Goal: Information Seeking & Learning: Learn about a topic

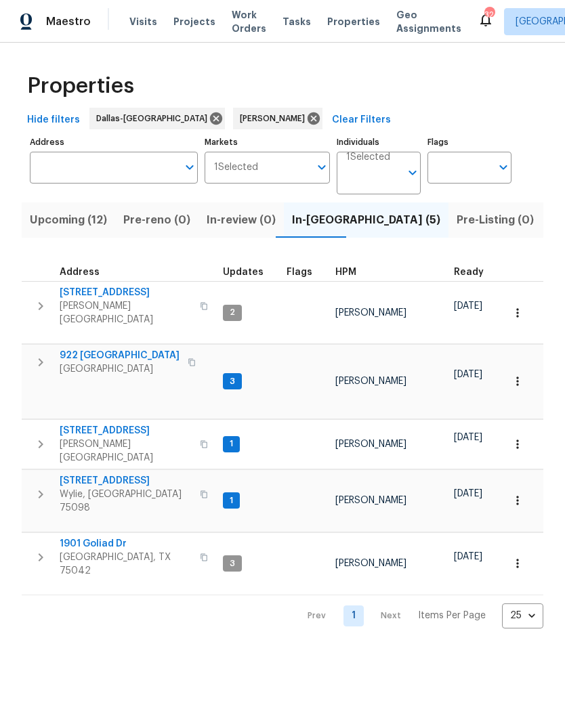
scroll to position [0, 37]
click at [35, 222] on span "Upcoming (12)" at bounding box center [31, 220] width 77 height 19
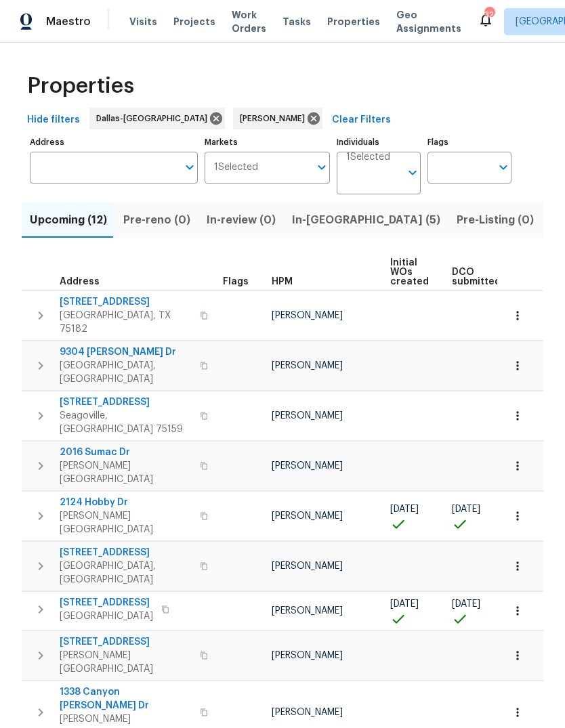
click at [111, 596] on span "721 Saddle Horn Way" at bounding box center [106, 603] width 93 height 14
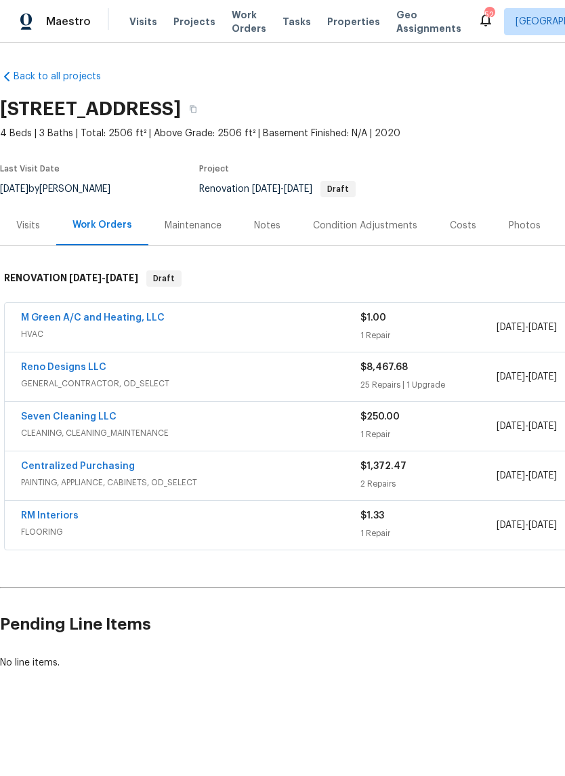
click at [249, 372] on div "Reno Designs LLC" at bounding box center [190, 368] width 339 height 16
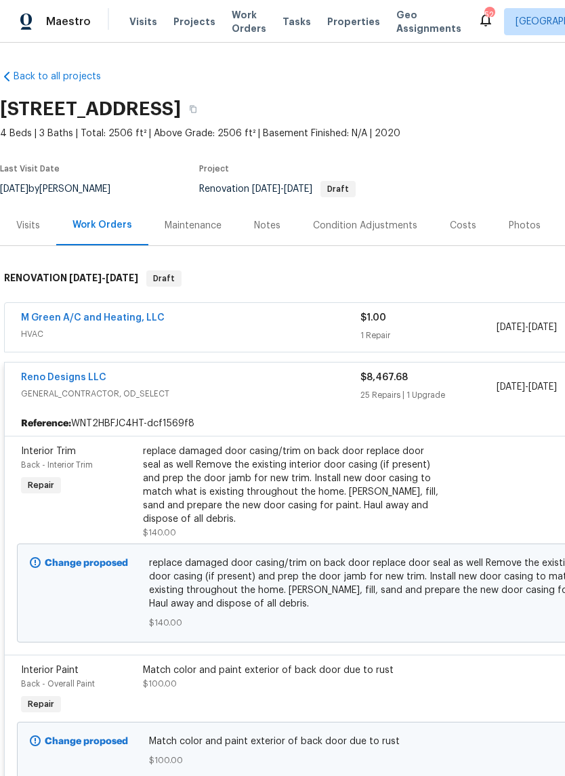
click at [283, 485] on div "replace damaged door casing/trim on back door replace door seal as well Remove …" at bounding box center [291, 484] width 297 height 81
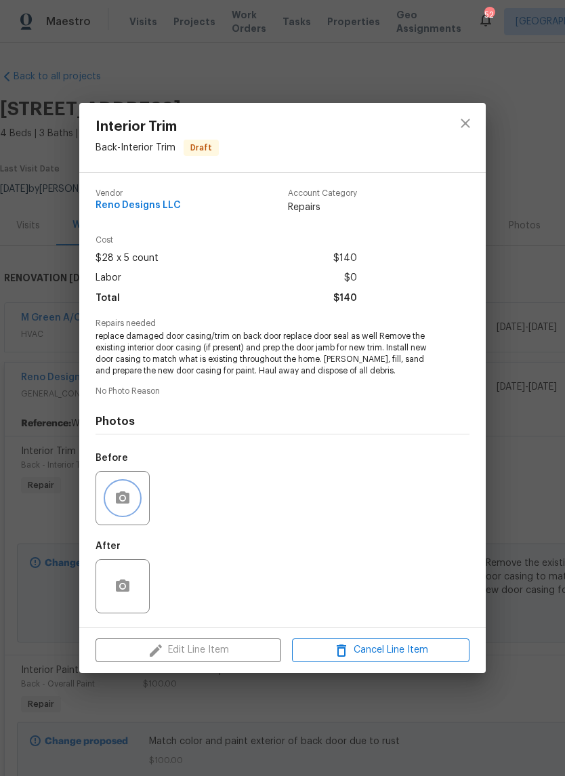
click at [133, 494] on button "button" at bounding box center [122, 498] width 33 height 33
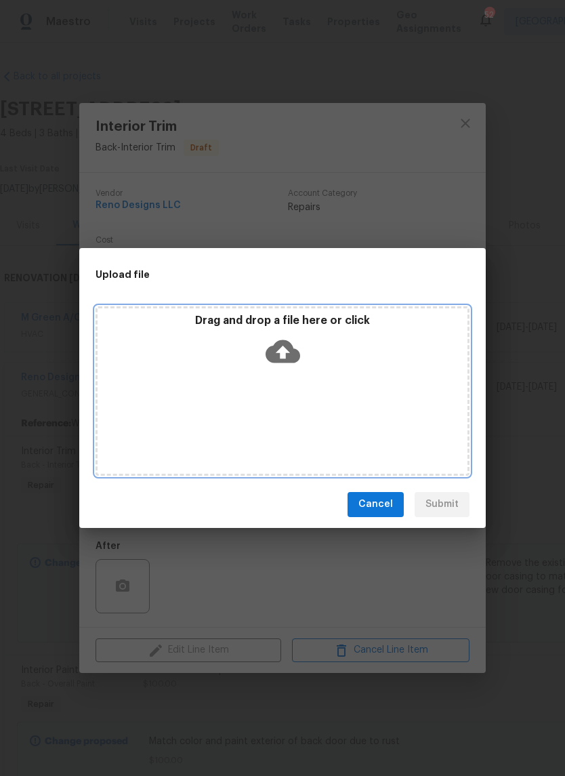
click at [281, 357] on icon at bounding box center [283, 351] width 35 height 35
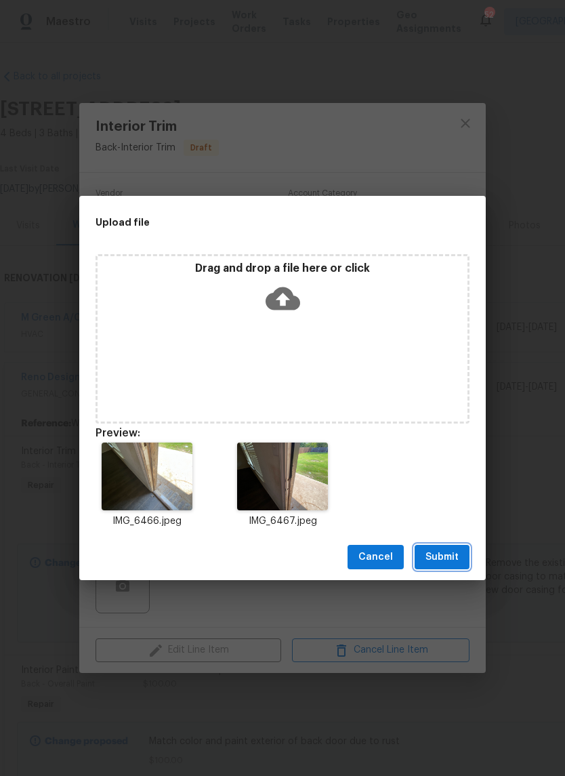
click at [448, 560] on span "Submit" at bounding box center [441, 557] width 33 height 17
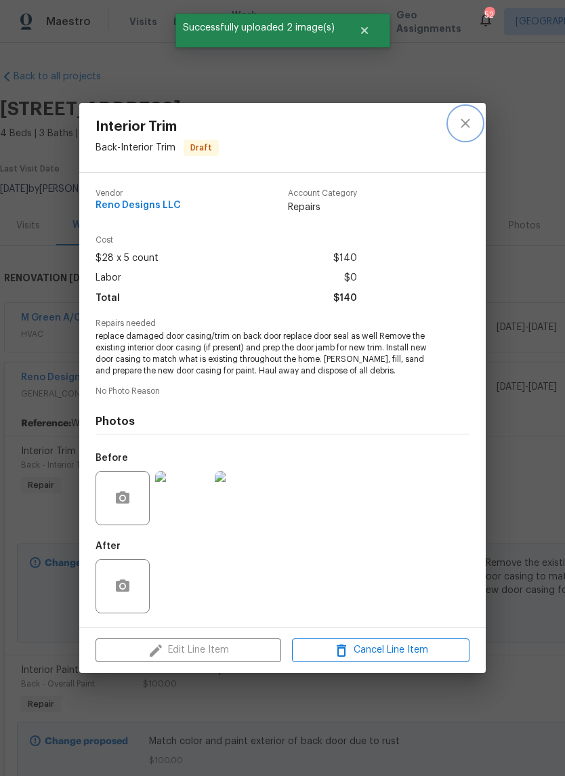
click at [465, 122] on icon "close" at bounding box center [465, 123] width 9 height 9
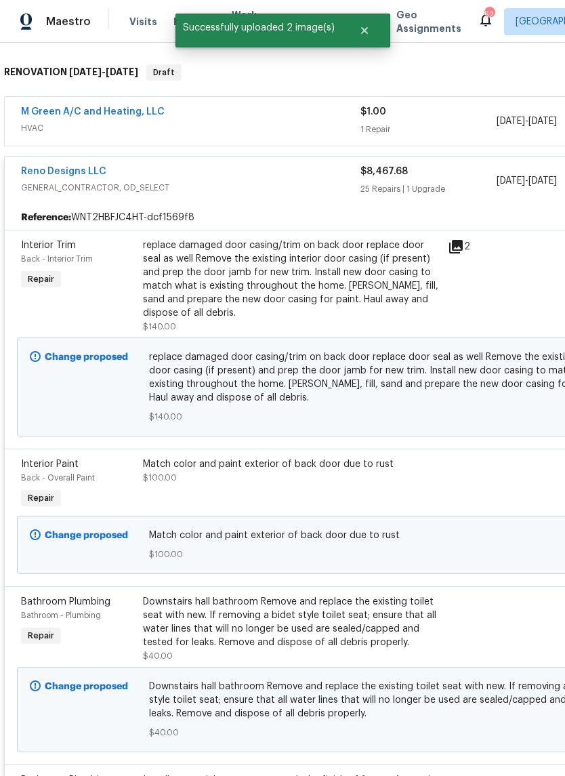
scroll to position [205, 0]
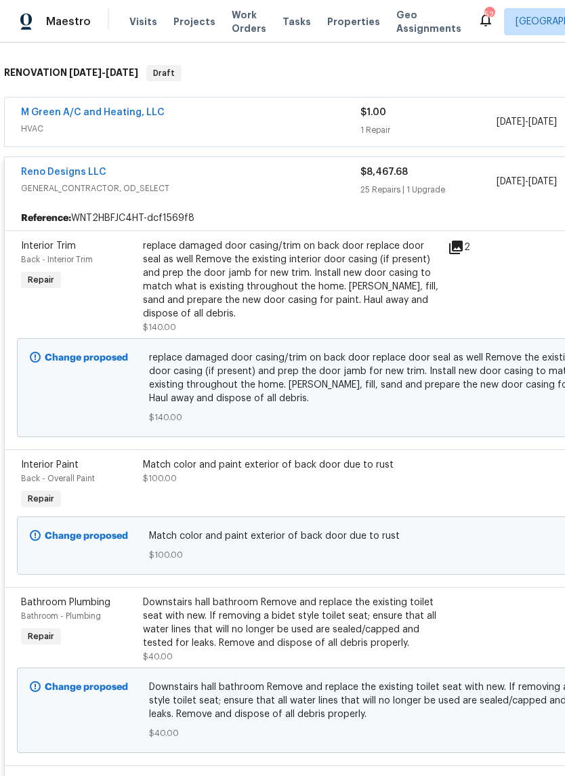
click at [287, 471] on div "Match color and paint exterior of back door due to rust $100.00" at bounding box center [291, 471] width 297 height 27
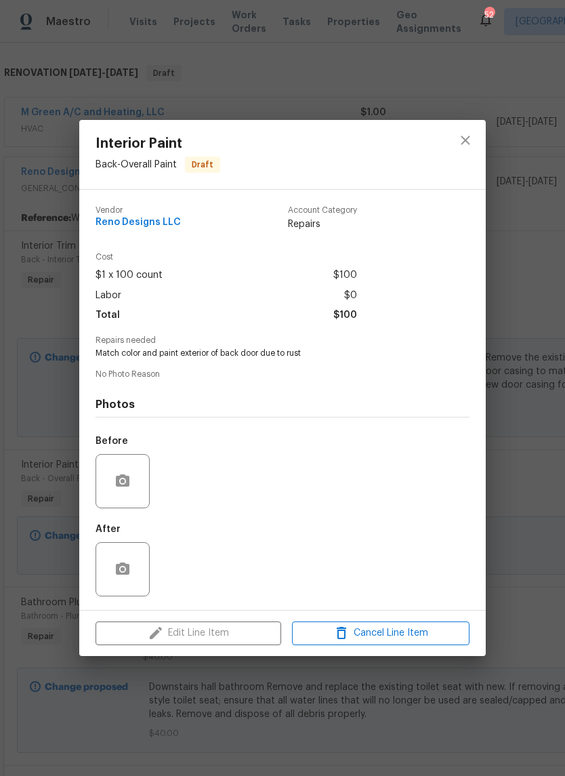
click at [259, 474] on div "Before" at bounding box center [283, 472] width 374 height 88
click at [126, 486] on icon "button" at bounding box center [123, 480] width 14 height 12
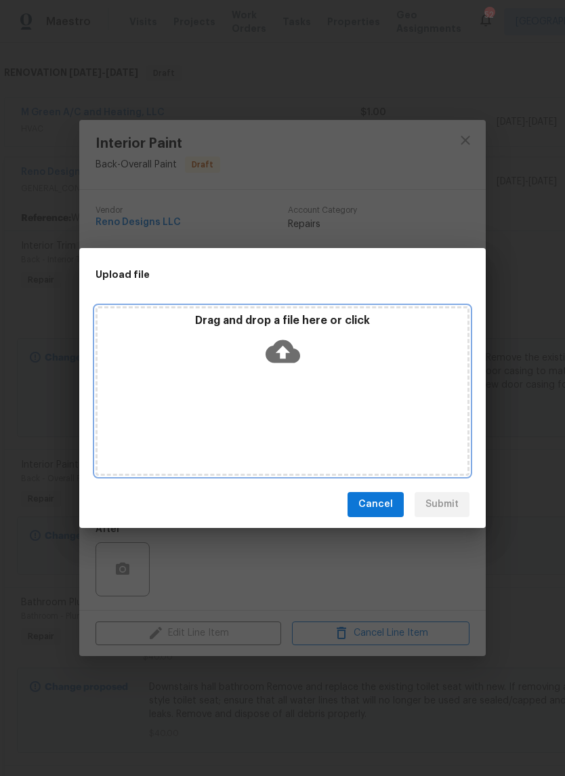
click at [283, 356] on icon at bounding box center [283, 351] width 35 height 35
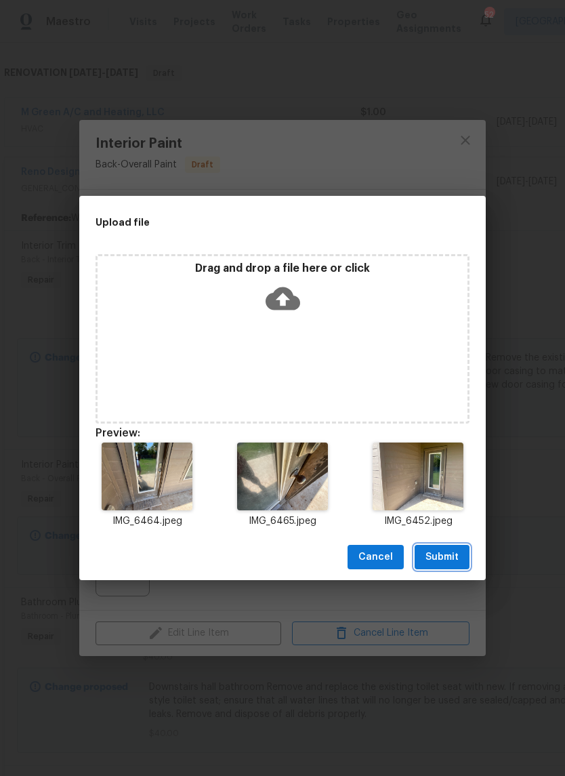
click at [449, 547] on button "Submit" at bounding box center [442, 557] width 55 height 25
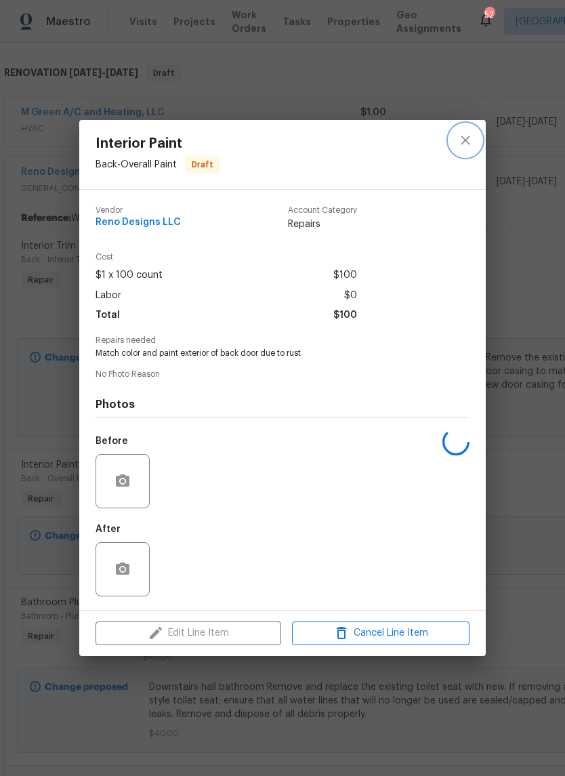
click at [472, 137] on icon "close" at bounding box center [465, 140] width 16 height 16
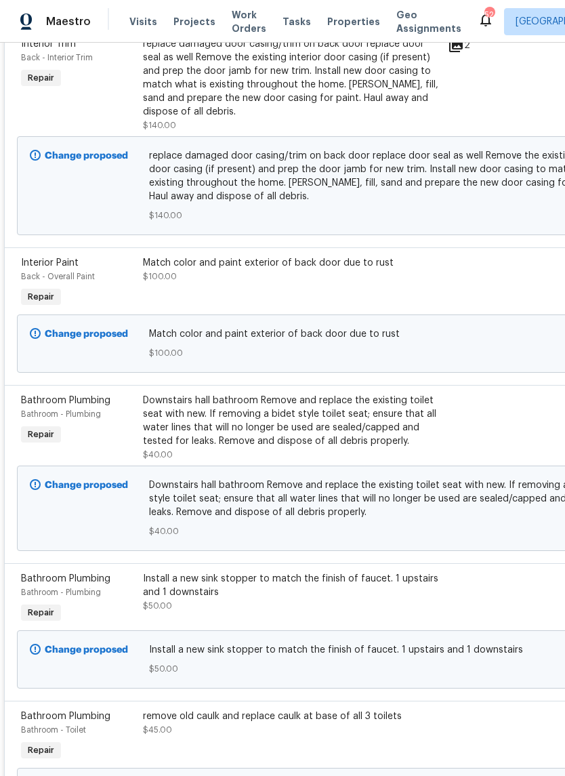
scroll to position [409, 0]
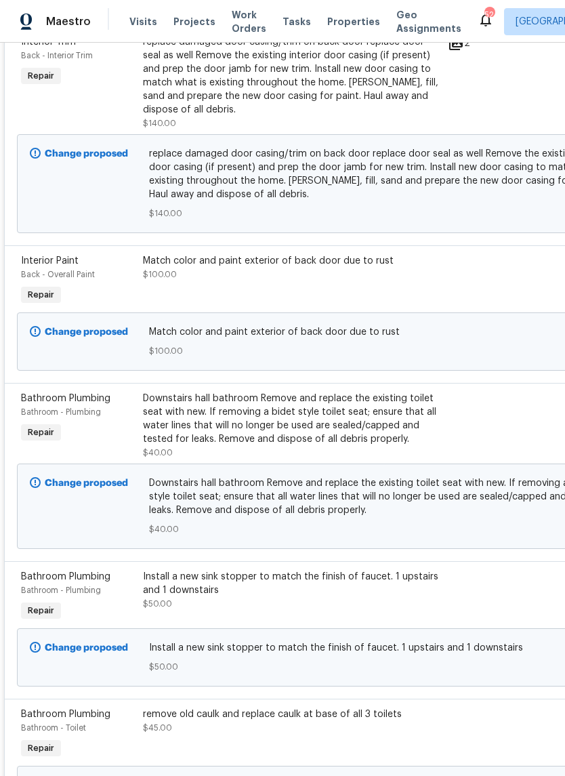
click at [331, 409] on div "Downstairs hall bathroom Remove and replace the existing toilet seat with new. …" at bounding box center [291, 419] width 297 height 54
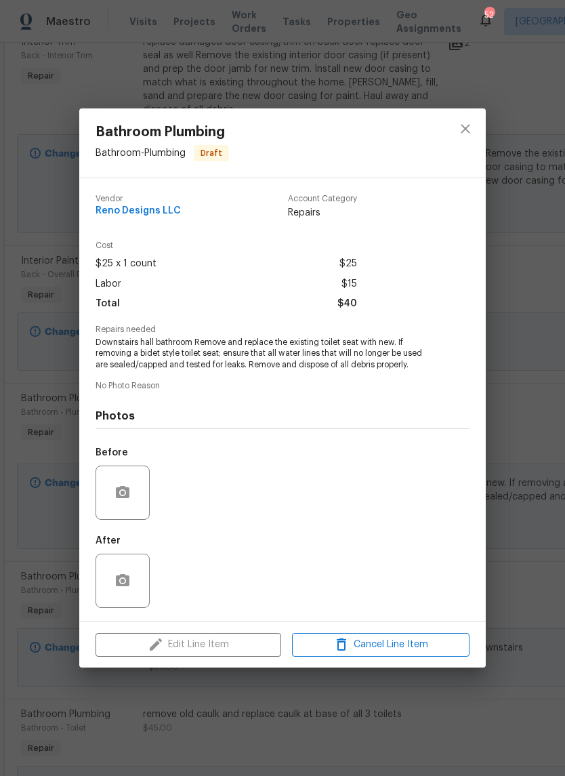
click at [121, 472] on div at bounding box center [123, 492] width 54 height 54
click at [137, 485] on div at bounding box center [123, 492] width 54 height 54
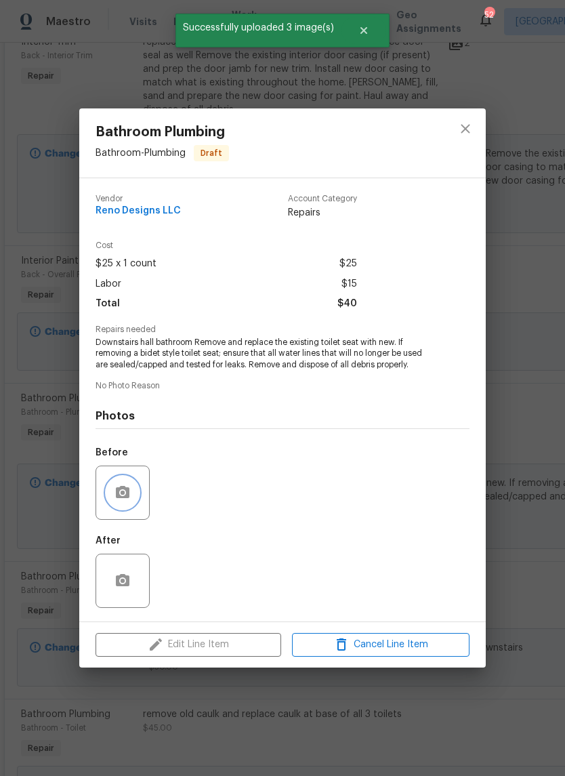
click at [128, 507] on button "button" at bounding box center [122, 492] width 33 height 33
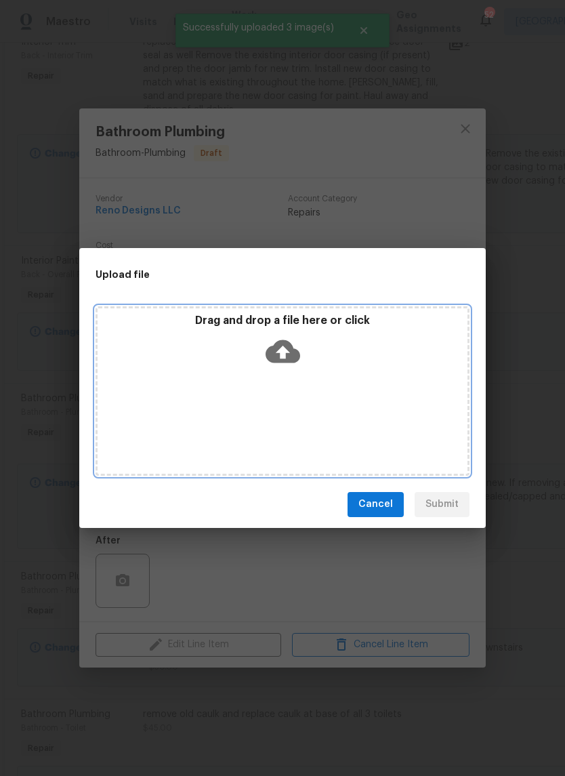
click at [300, 348] on div "Drag and drop a file here or click" at bounding box center [283, 343] width 370 height 58
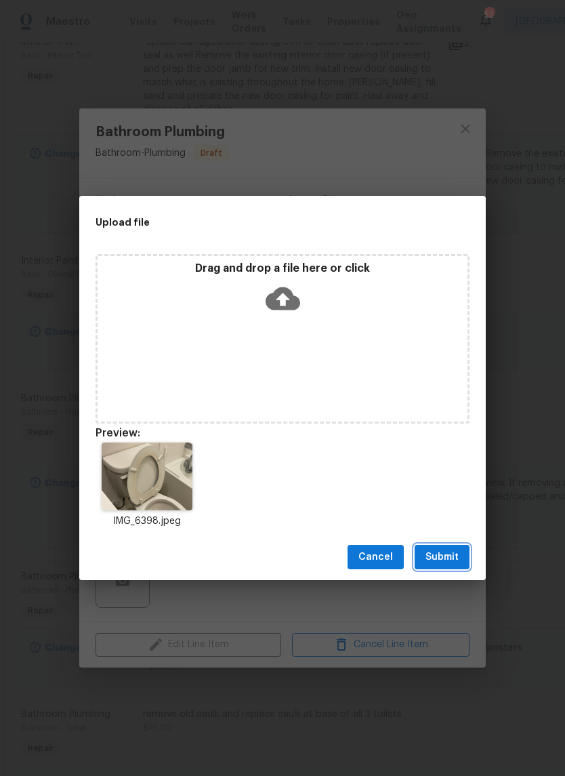
click at [434, 560] on span "Submit" at bounding box center [441, 557] width 33 height 17
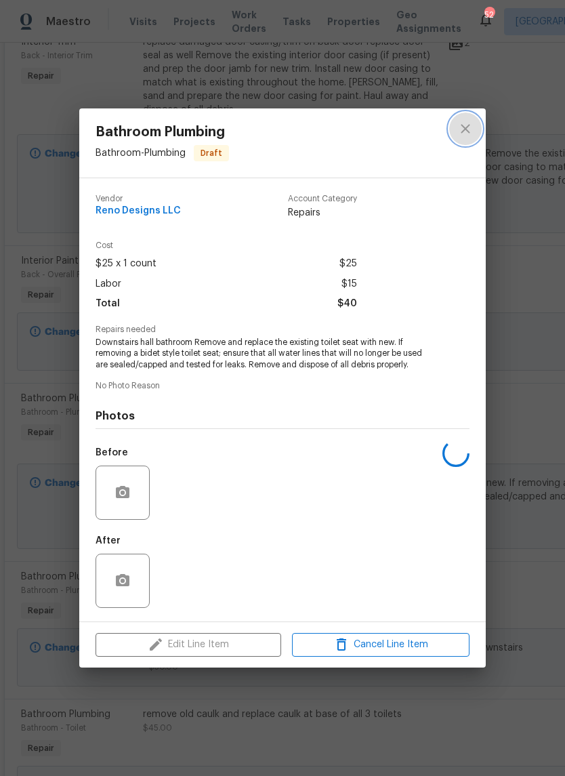
click at [476, 122] on button "close" at bounding box center [465, 128] width 33 height 33
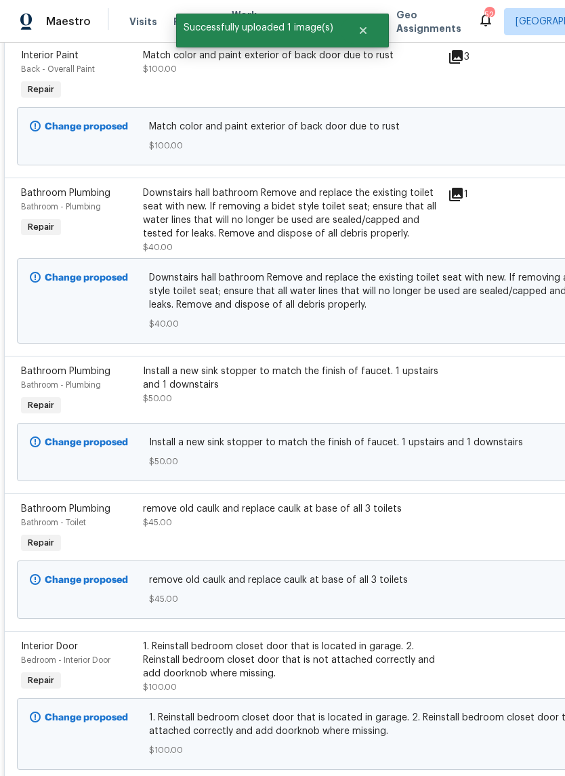
scroll to position [615, 0]
click at [305, 376] on div "Install a new sink stopper to match the finish of faucet. 1 upstairs and 1 down…" at bounding box center [291, 377] width 297 height 27
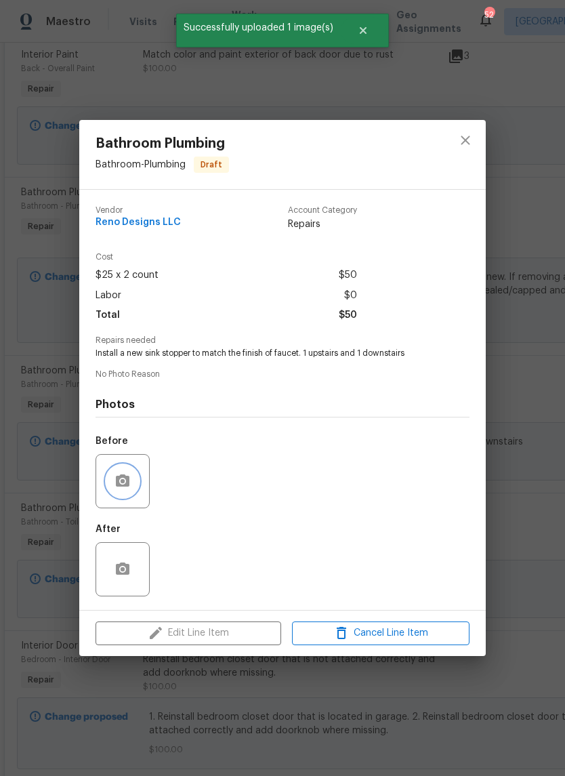
click at [127, 486] on icon "button" at bounding box center [123, 480] width 14 height 12
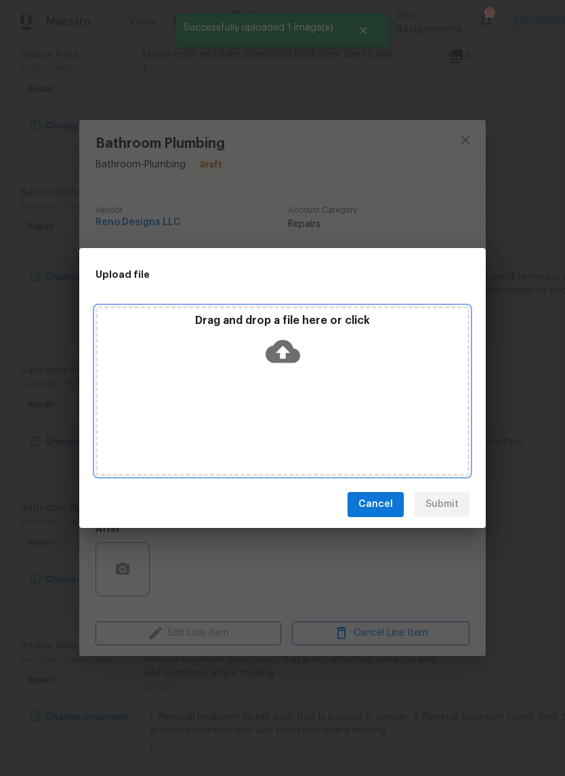
click at [282, 371] on div "Drag and drop a file here or click" at bounding box center [283, 343] width 370 height 58
click at [291, 351] on icon at bounding box center [283, 350] width 35 height 23
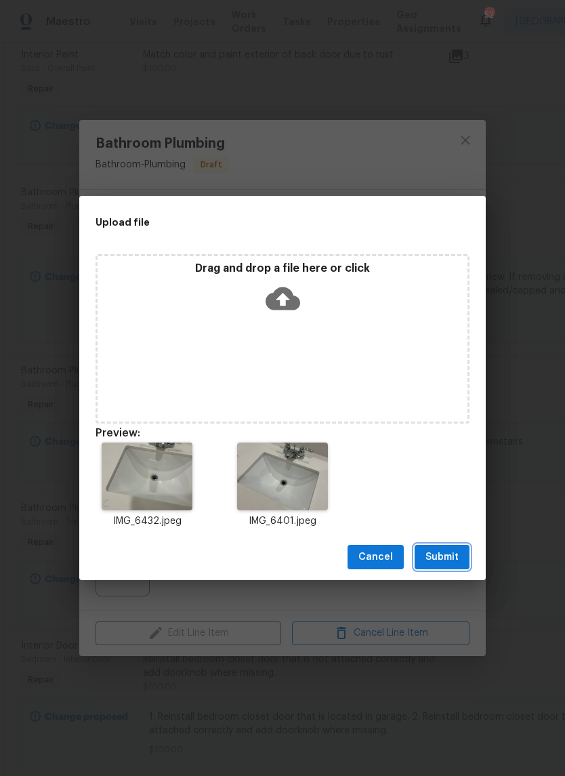
click at [445, 550] on span "Submit" at bounding box center [441, 557] width 33 height 17
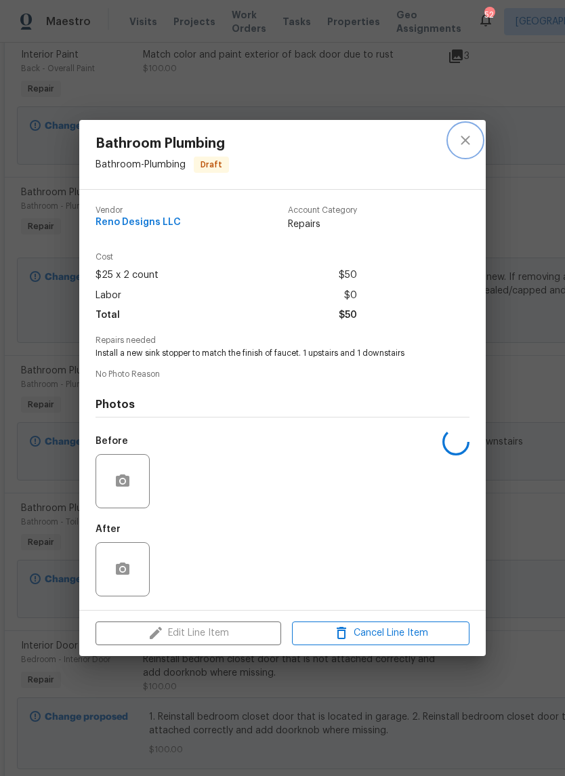
click at [477, 131] on button "close" at bounding box center [465, 140] width 33 height 33
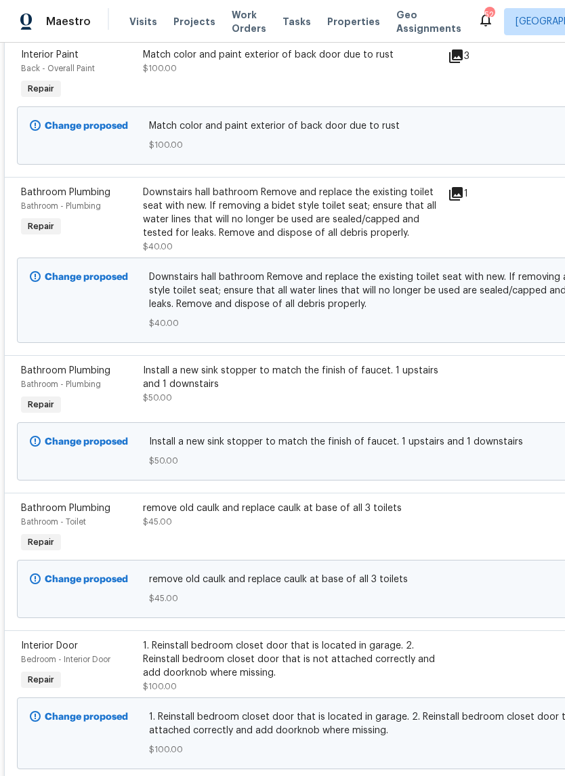
click at [352, 514] on div "remove old caulk and replace caulk at base of all 3 toilets $45.00" at bounding box center [291, 514] width 297 height 27
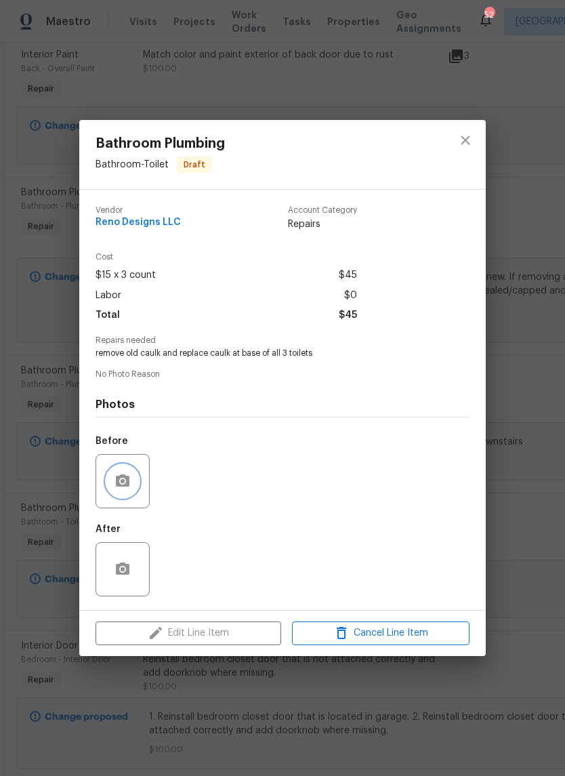
click at [124, 492] on button "button" at bounding box center [122, 481] width 33 height 33
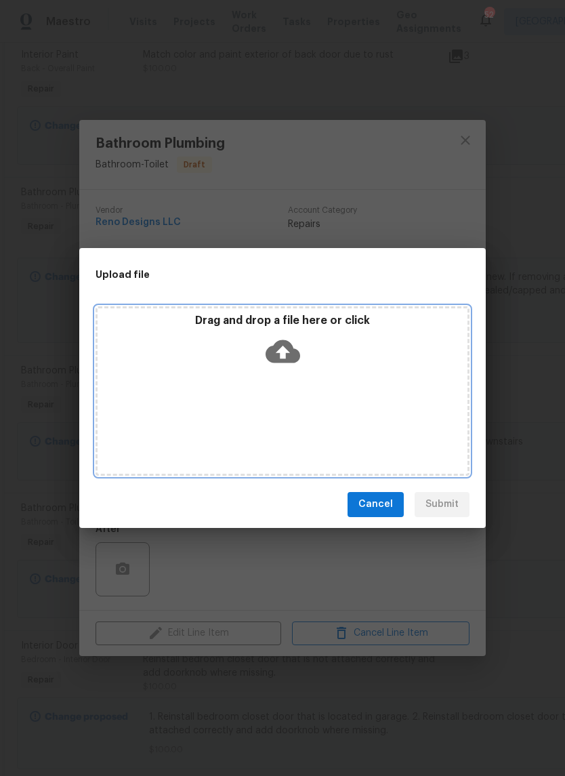
click at [289, 352] on icon at bounding box center [283, 351] width 35 height 35
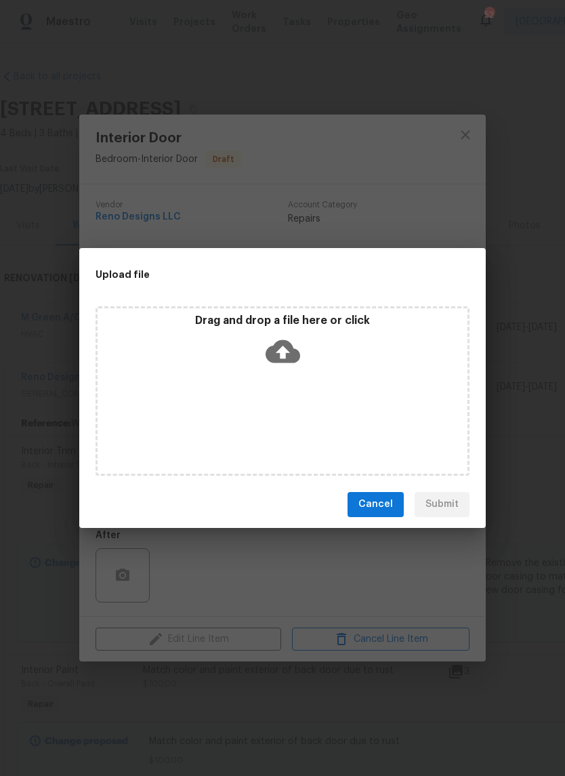
scroll to position [908, 0]
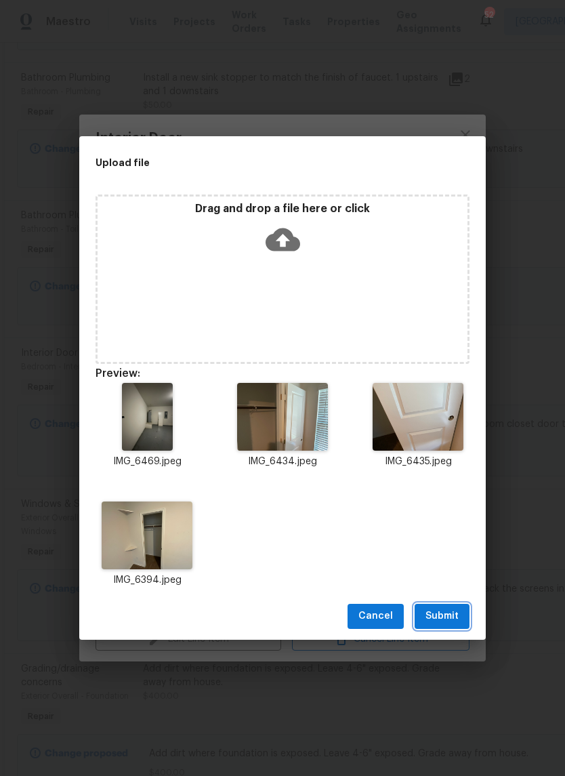
click at [445, 617] on span "Submit" at bounding box center [441, 616] width 33 height 17
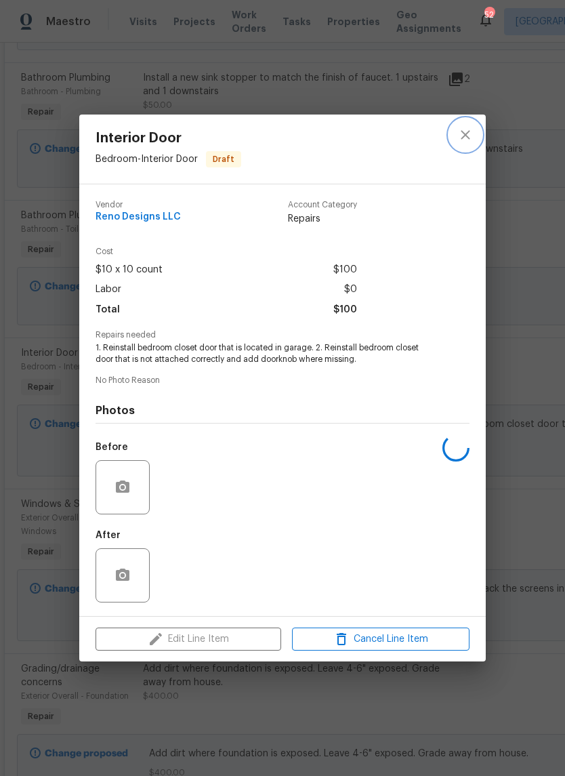
click at [472, 131] on icon "close" at bounding box center [465, 135] width 16 height 16
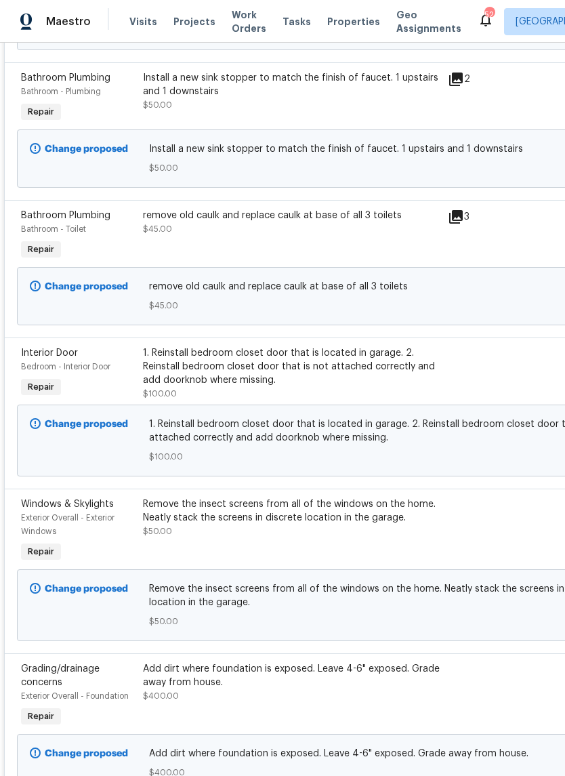
click at [375, 520] on div "Remove the insect screens from all of the windows on the home. Neatly stack the…" at bounding box center [291, 517] width 297 height 41
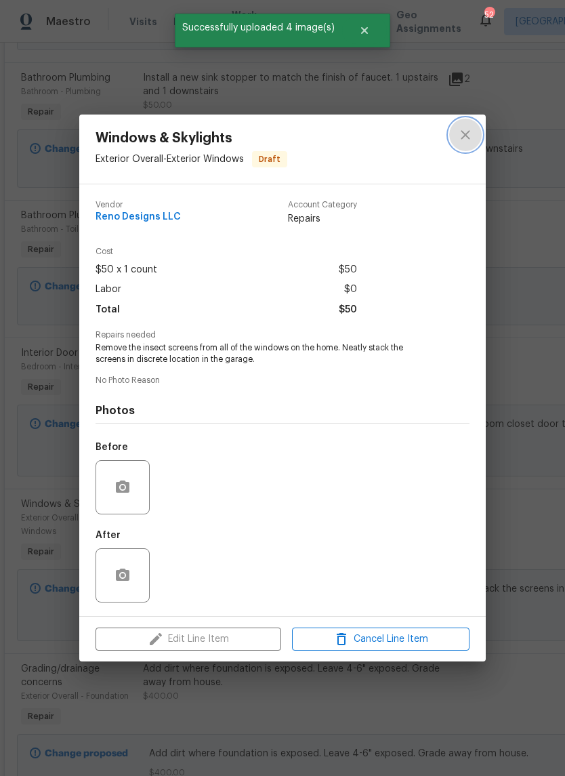
click at [472, 128] on icon "close" at bounding box center [465, 135] width 16 height 16
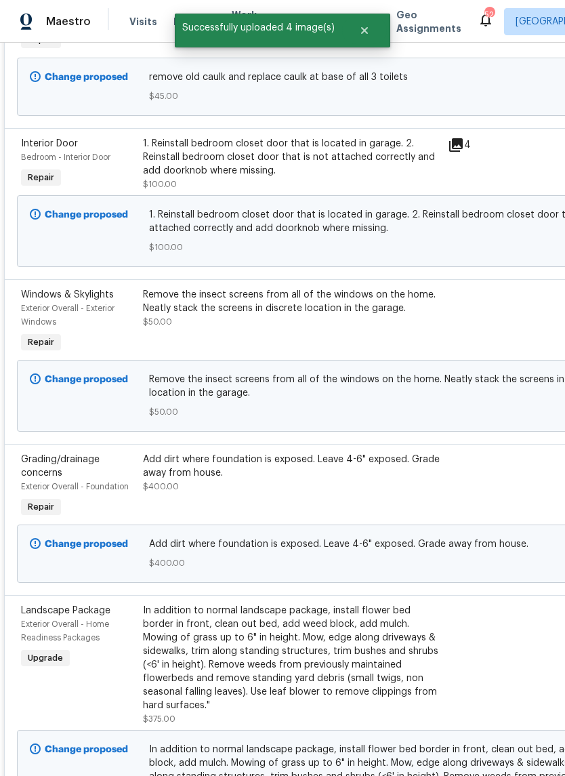
scroll to position [1117, 0]
click at [341, 474] on div "Add dirt where foundation is exposed. Leave 4-6" exposed. Grade away from house…" at bounding box center [291, 473] width 297 height 41
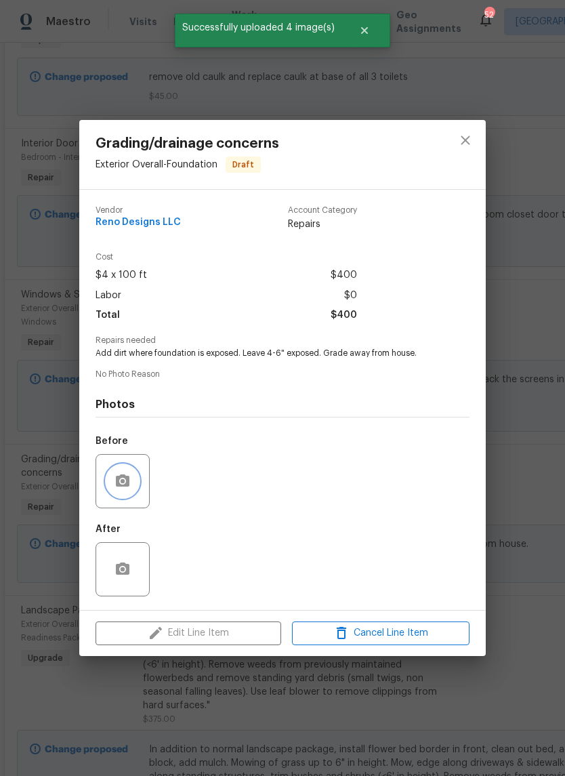
click at [134, 474] on button "button" at bounding box center [122, 481] width 33 height 33
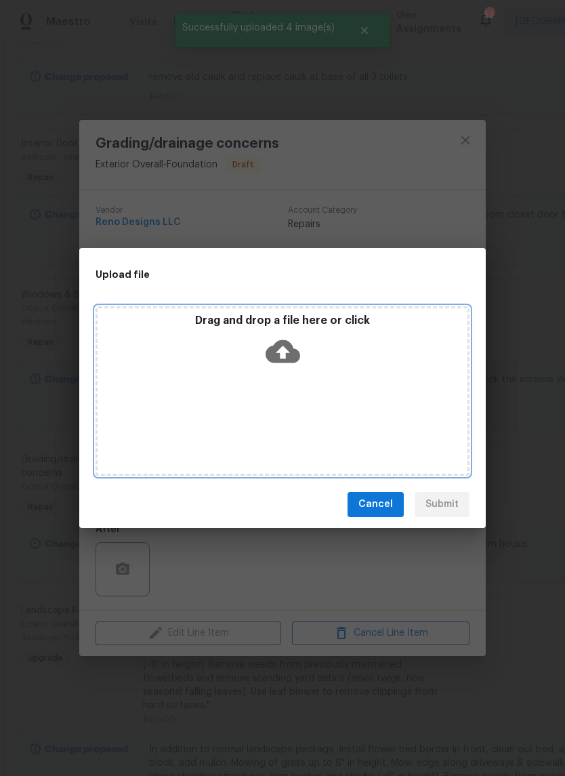
click at [283, 358] on icon at bounding box center [283, 351] width 35 height 35
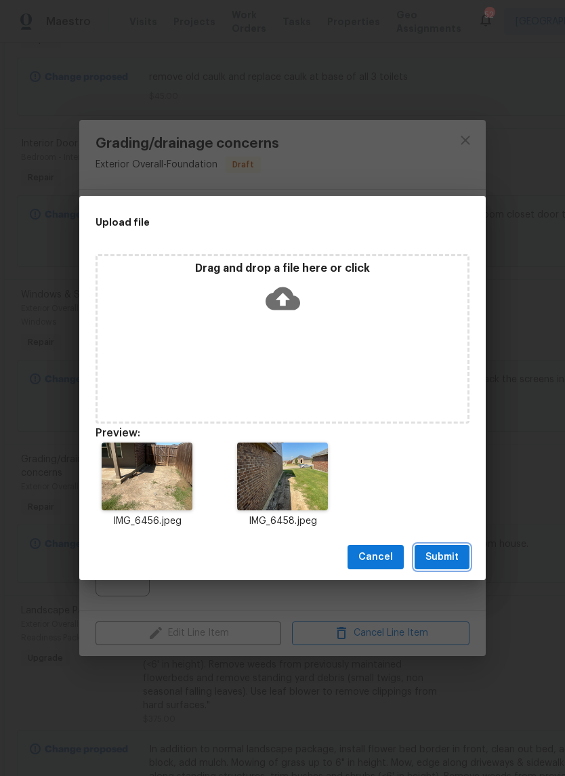
click at [445, 547] on button "Submit" at bounding box center [442, 557] width 55 height 25
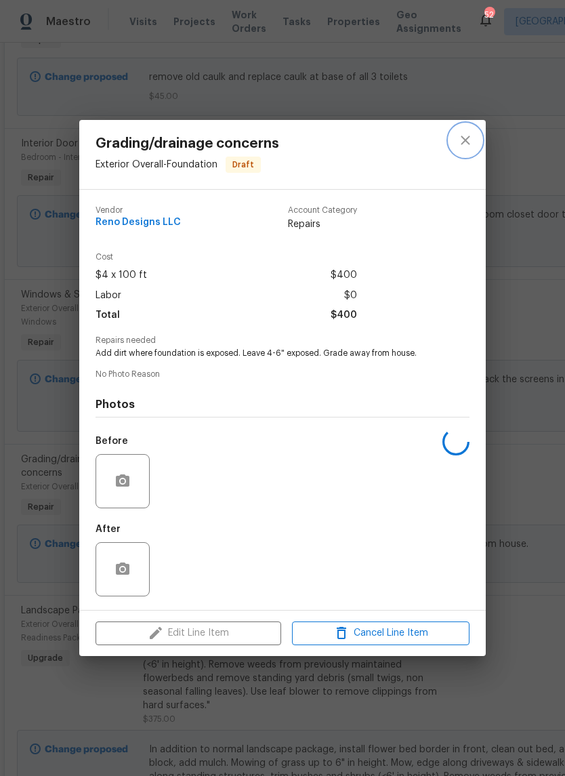
click at [466, 134] on icon "close" at bounding box center [465, 140] width 16 height 16
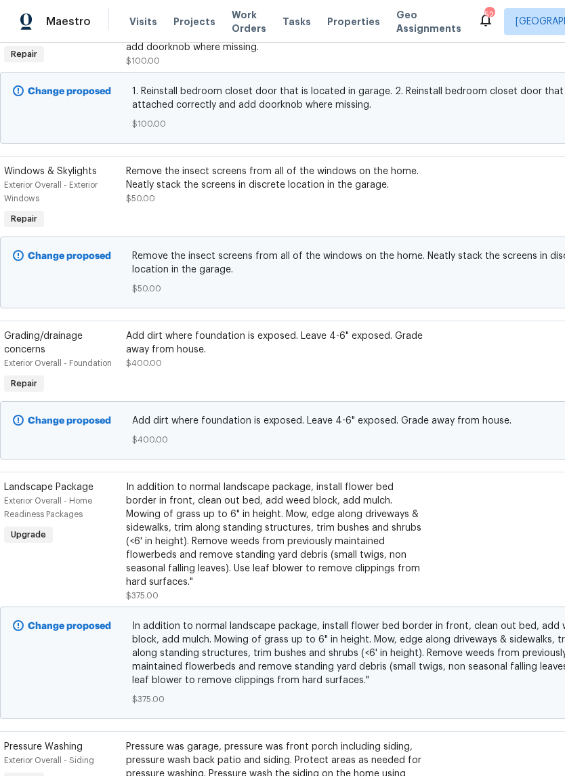
scroll to position [1241, 19]
click at [310, 533] on div "In addition to normal landscape package, install flower bed border in front, cl…" at bounding box center [272, 534] width 297 height 108
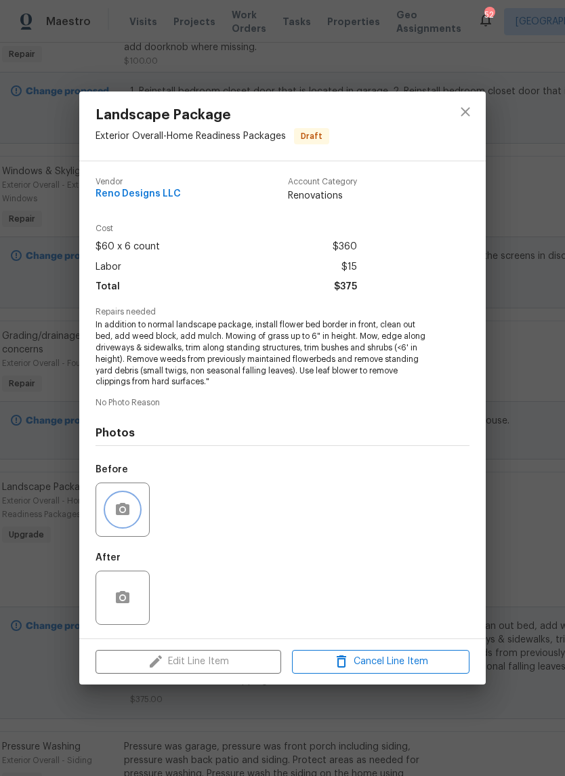
click at [129, 517] on icon "button" at bounding box center [123, 509] width 16 height 16
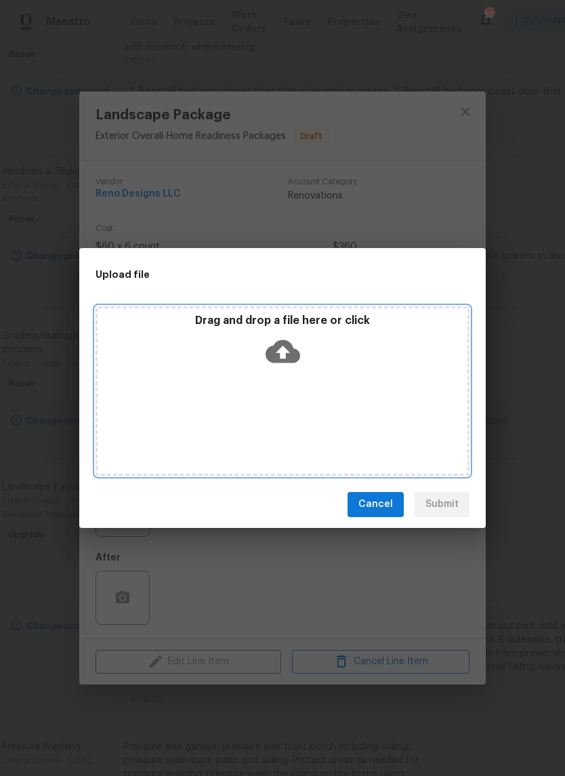
click at [281, 359] on icon at bounding box center [283, 350] width 35 height 23
